Goal: Task Accomplishment & Management: Manage account settings

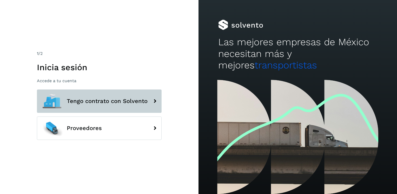
click at [92, 107] on button "Tengo contrato con Solvento" at bounding box center [99, 100] width 125 height 23
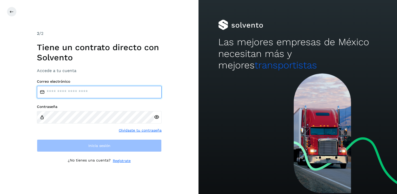
type input "**********"
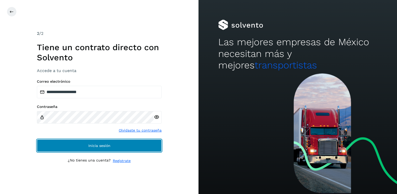
click at [89, 141] on button "Inicia sesión" at bounding box center [99, 145] width 125 height 12
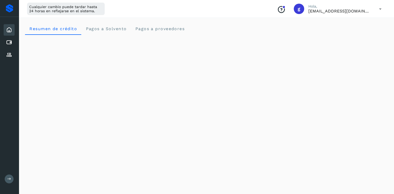
click at [8, 25] on div "Inicio" at bounding box center [9, 29] width 11 height 11
click at [8, 28] on icon at bounding box center [9, 30] width 6 height 6
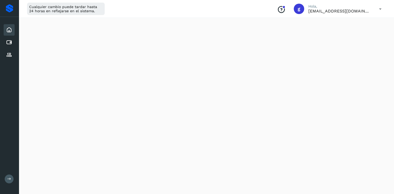
scroll to position [156, 0]
